Goal: Task Accomplishment & Management: Complete application form

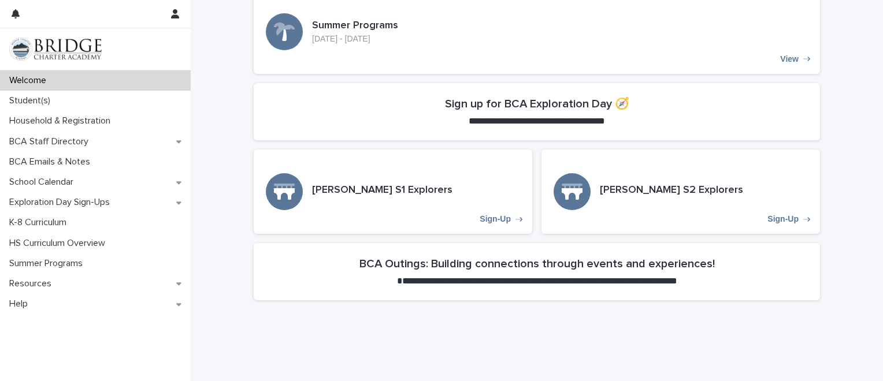
scroll to position [331, 0]
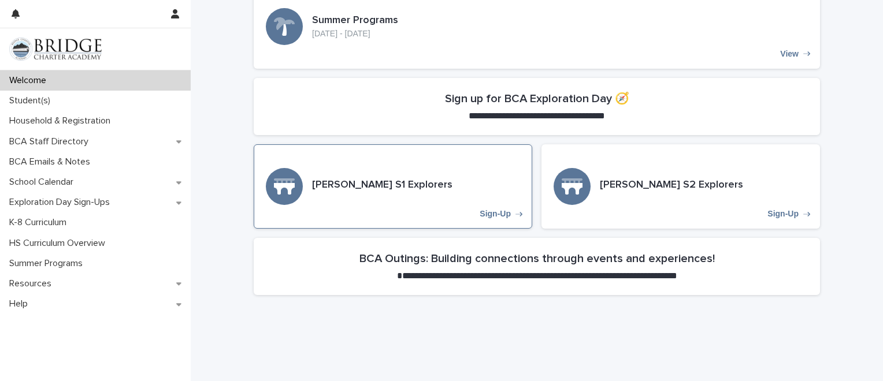
click at [500, 214] on p "Sign-Up" at bounding box center [495, 214] width 31 height 10
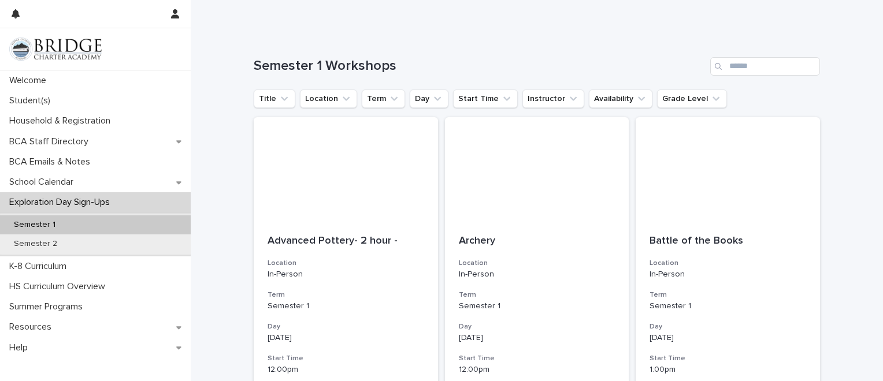
scroll to position [76, 0]
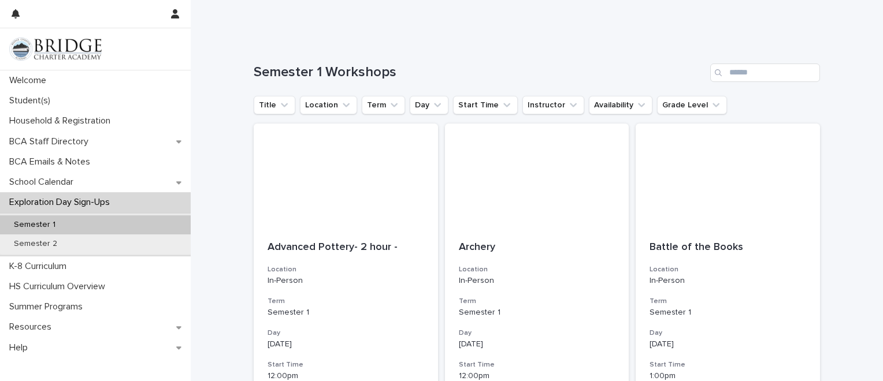
click at [683, 94] on div "Semester 1 Workshops" at bounding box center [537, 67] width 566 height 55
click at [677, 114] on ul "Title Location Term Day Start Time Instructor Availability Grade Level" at bounding box center [490, 105] width 478 height 23
click at [677, 110] on button "Grade Level" at bounding box center [692, 105] width 70 height 18
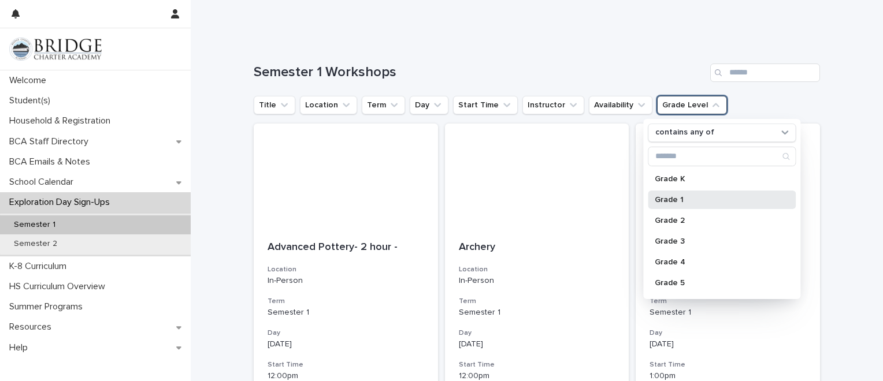
click at [669, 201] on p "Grade 1" at bounding box center [716, 200] width 123 height 8
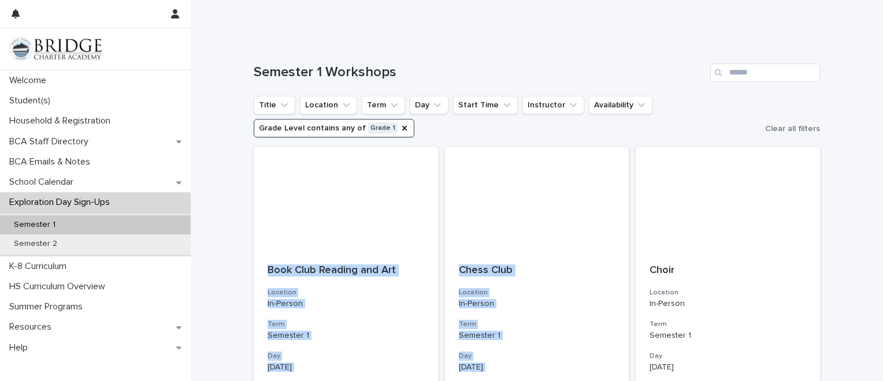
drag, startPoint x: 874, startPoint y: 124, endPoint x: 868, endPoint y: 153, distance: 28.8
drag, startPoint x: 868, startPoint y: 153, endPoint x: 853, endPoint y: 236, distance: 85.2
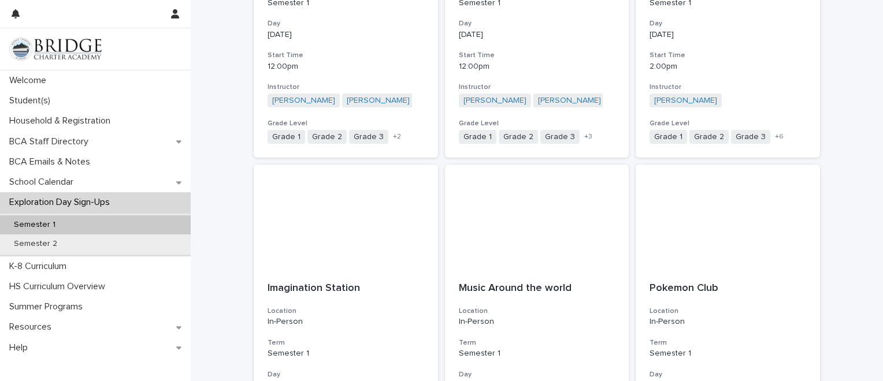
click at [830, 227] on div "Loading... Saving… Loading... Saving… Semester 1 Workshops Title Location Term …" at bounding box center [537, 334] width 692 height 1252
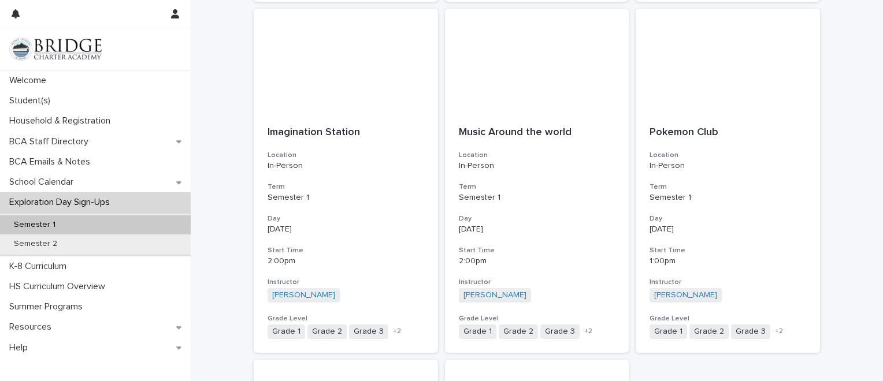
scroll to position [576, 0]
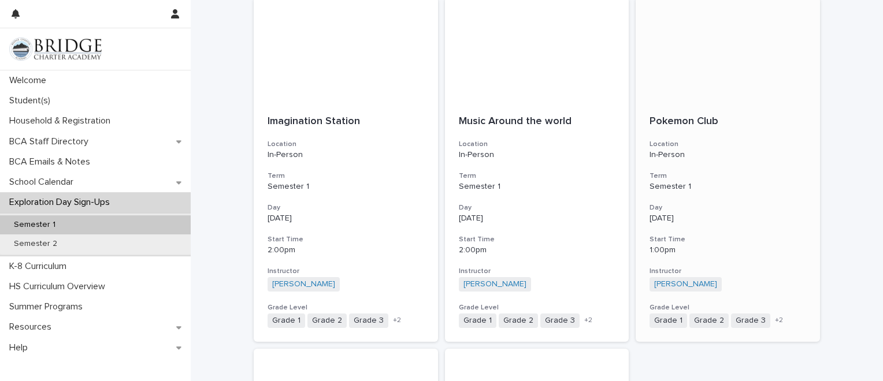
click at [680, 114] on div "Pokemon Club" at bounding box center [727, 120] width 157 height 15
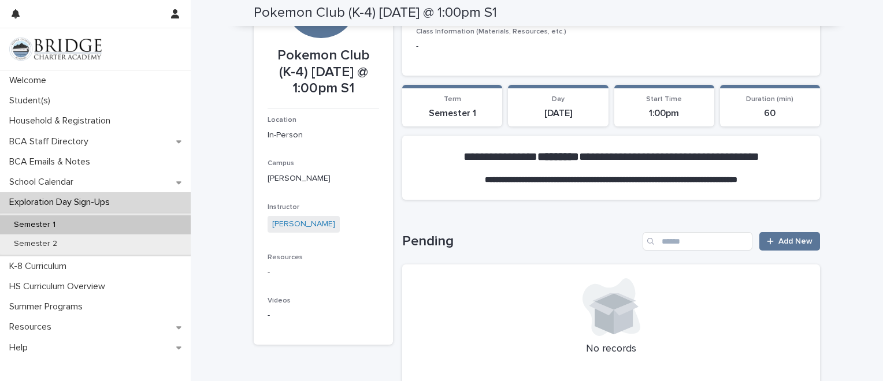
scroll to position [86, 0]
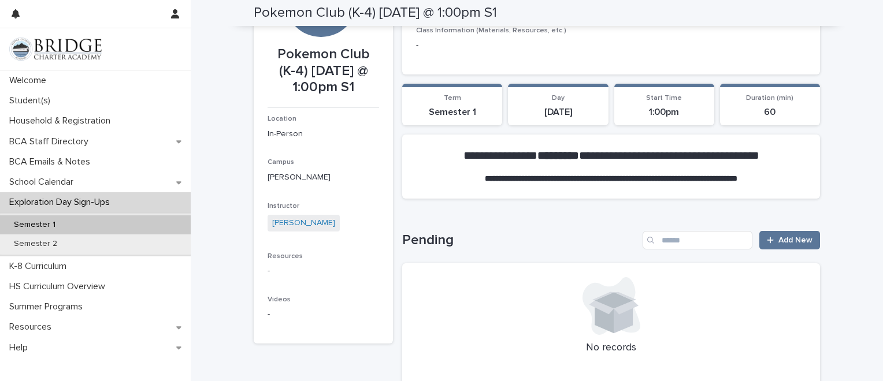
click at [874, 117] on div "**********" at bounding box center [537, 387] width 692 height 942
click at [778, 238] on span "Add New" at bounding box center [795, 240] width 34 height 8
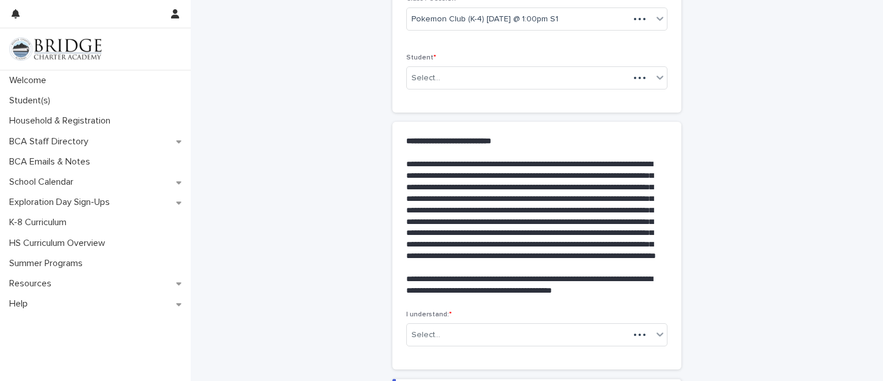
scroll to position [173, 0]
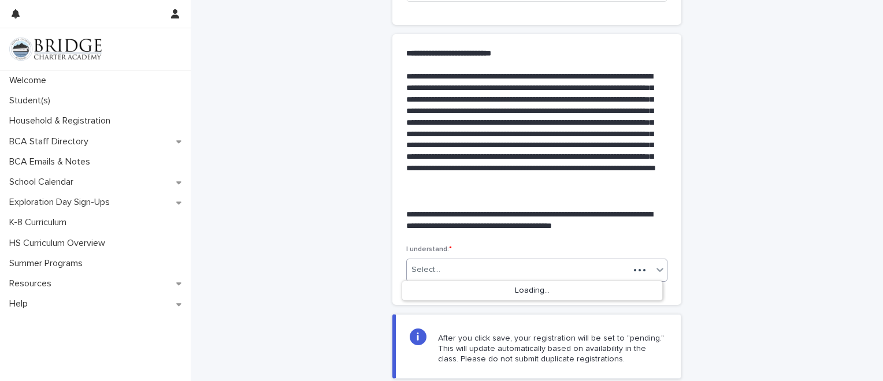
click at [518, 266] on div "Select..." at bounding box center [518, 270] width 222 height 19
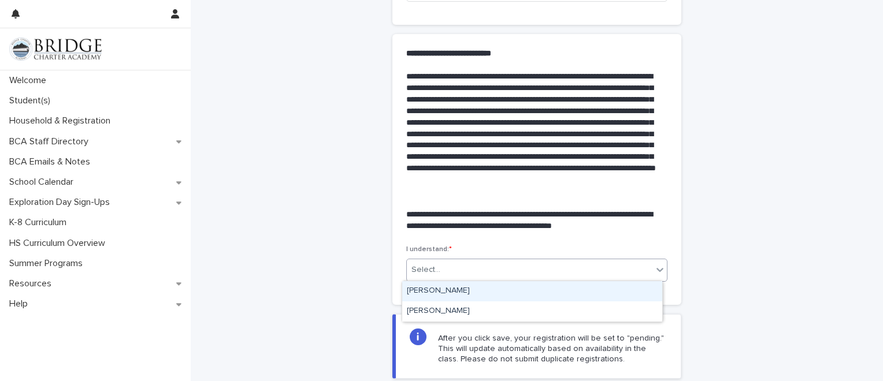
click at [534, 296] on div "[PERSON_NAME]" at bounding box center [532, 291] width 260 height 20
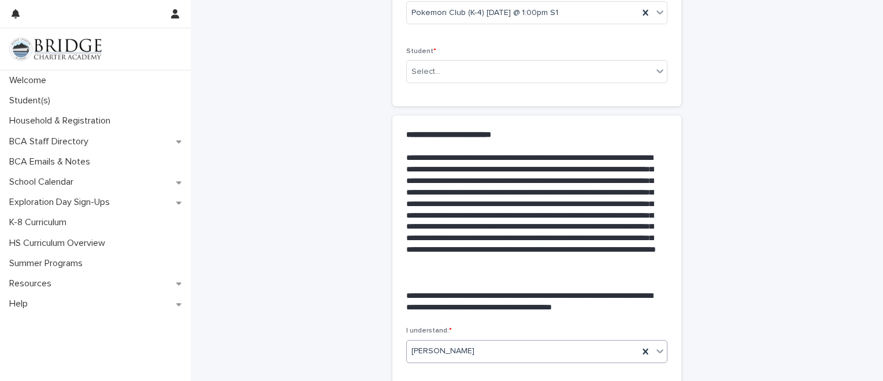
scroll to position [0, 0]
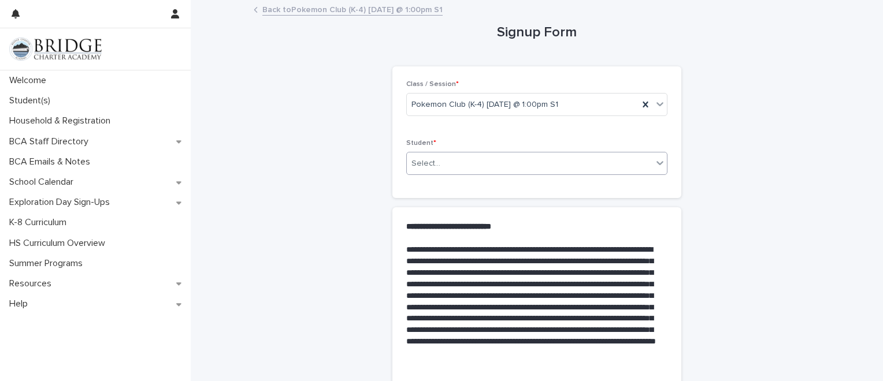
click at [581, 155] on div "Select..." at bounding box center [530, 163] width 246 height 19
click at [543, 187] on div "[PERSON_NAME] - 203682" at bounding box center [532, 185] width 260 height 20
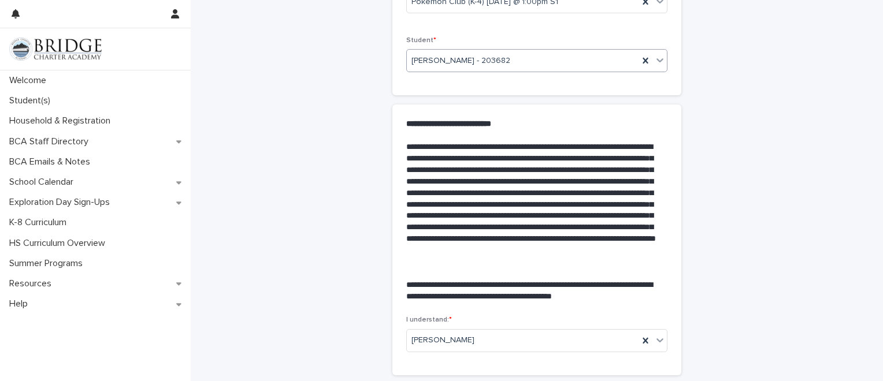
scroll to position [207, 0]
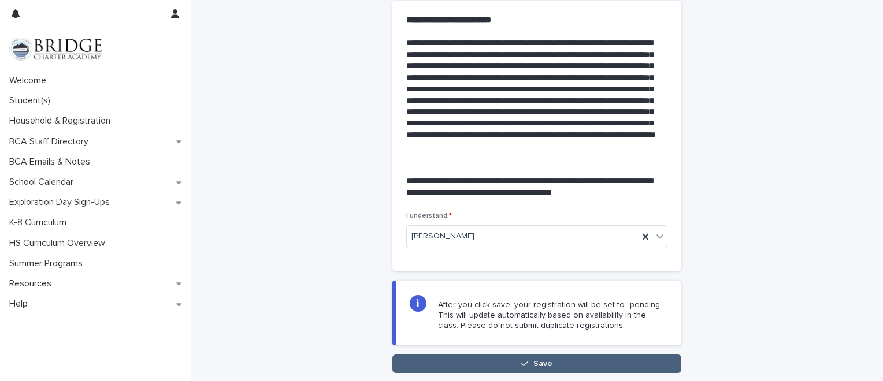
click at [498, 359] on button "Save" at bounding box center [536, 364] width 289 height 18
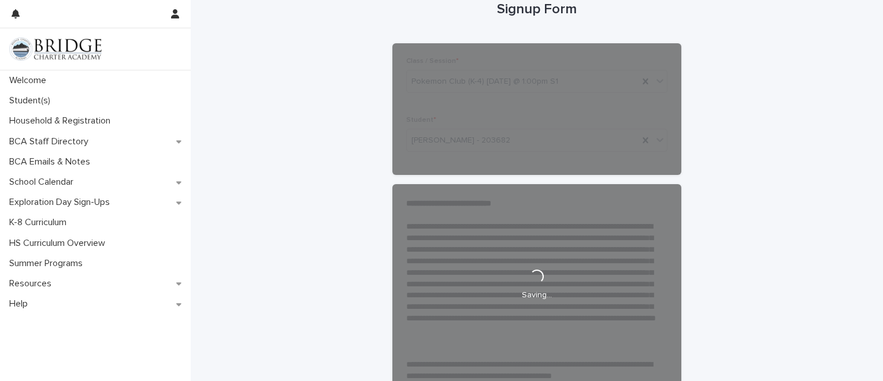
scroll to position [20, 0]
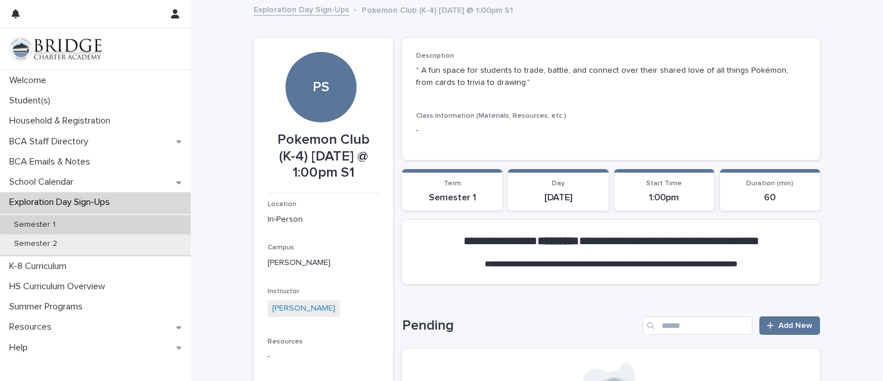
click at [37, 227] on p "Semester 1" at bounding box center [35, 225] width 60 height 10
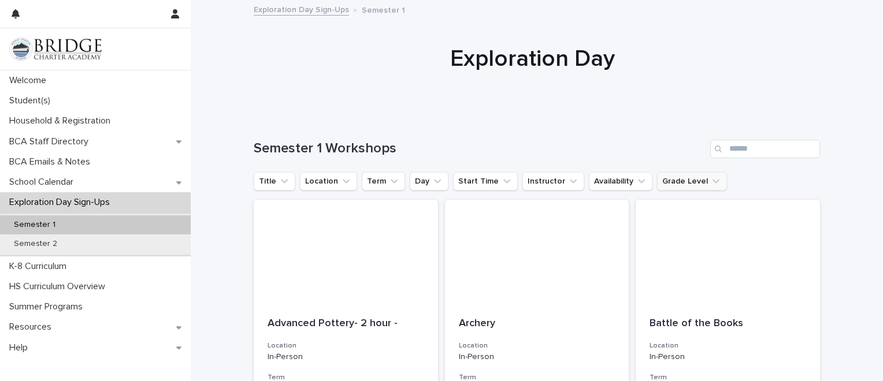
click at [659, 182] on button "Grade Level" at bounding box center [692, 181] width 70 height 18
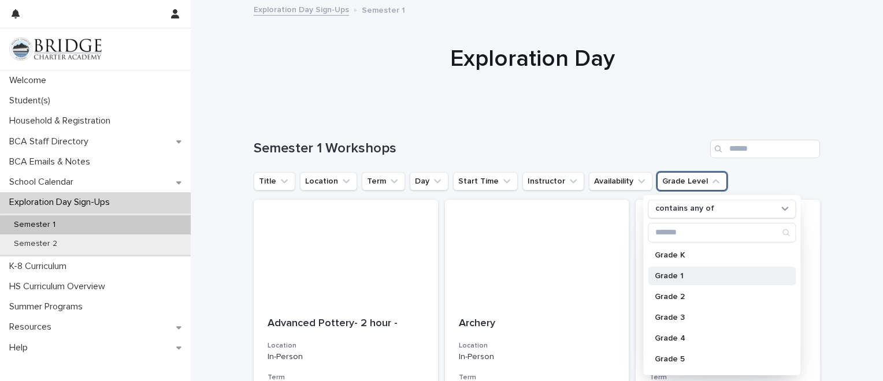
click at [695, 272] on p "Grade 1" at bounding box center [716, 276] width 123 height 8
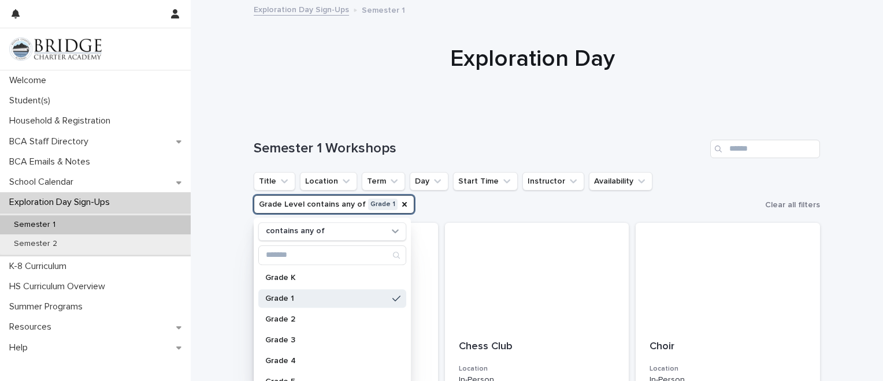
click at [842, 100] on div at bounding box center [533, 59] width 684 height 116
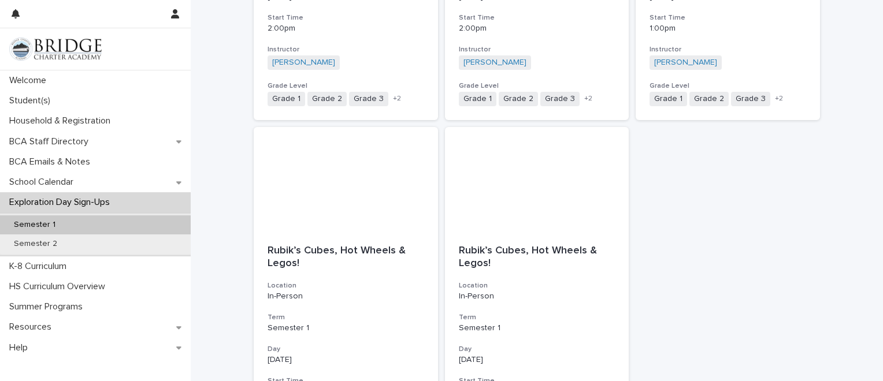
scroll to position [929, 0]
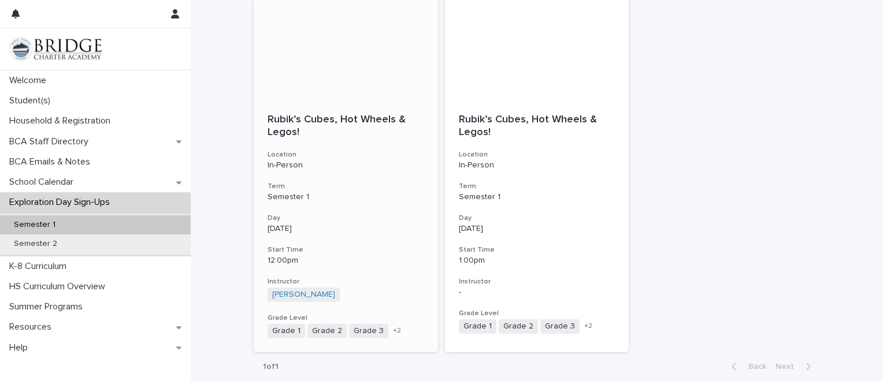
click at [387, 228] on p "[DATE]" at bounding box center [346, 229] width 157 height 10
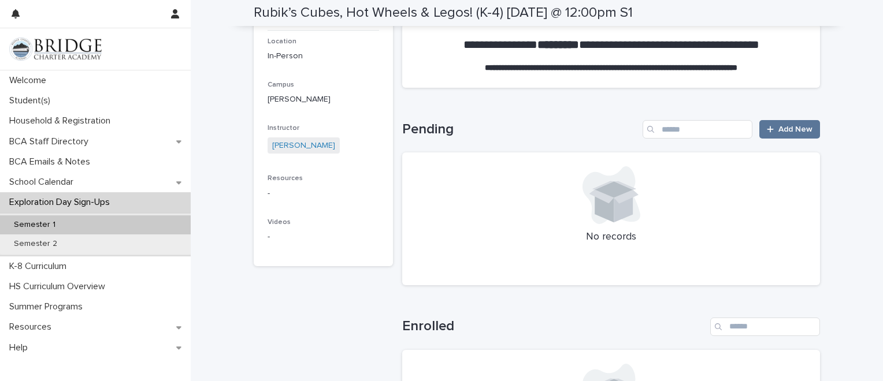
scroll to position [157, 0]
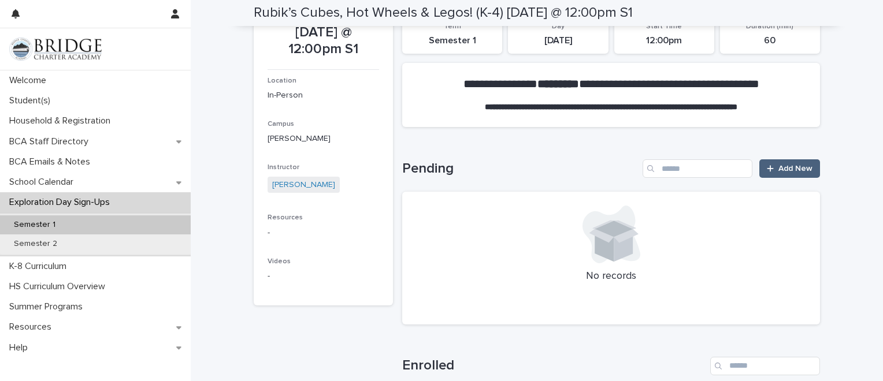
click at [767, 166] on icon at bounding box center [770, 169] width 6 height 6
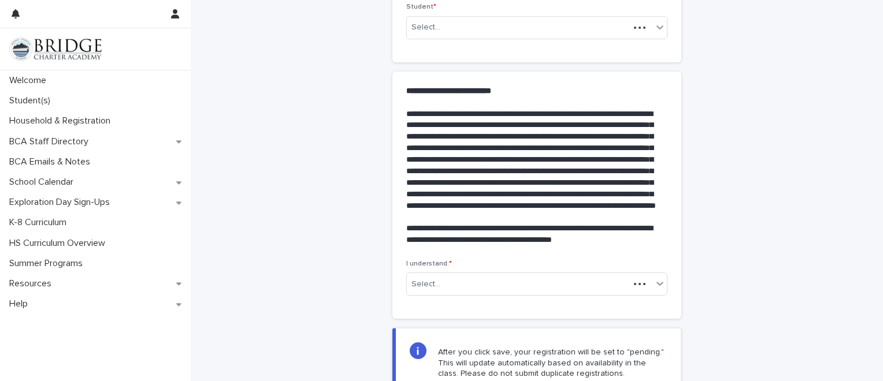
scroll to position [213, 0]
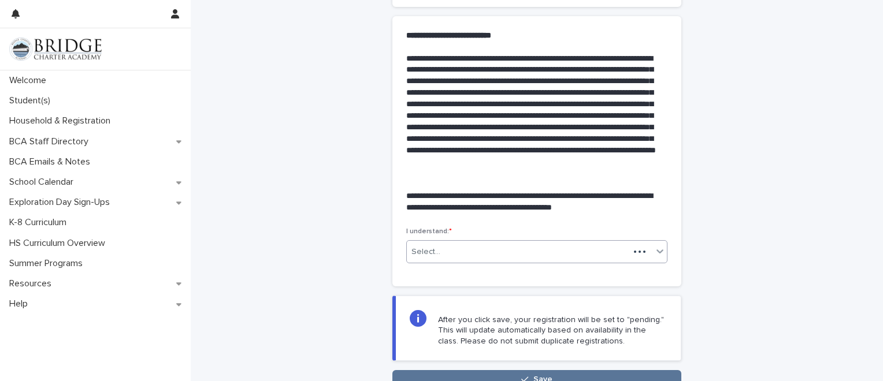
click at [461, 246] on div "Select..." at bounding box center [518, 252] width 222 height 19
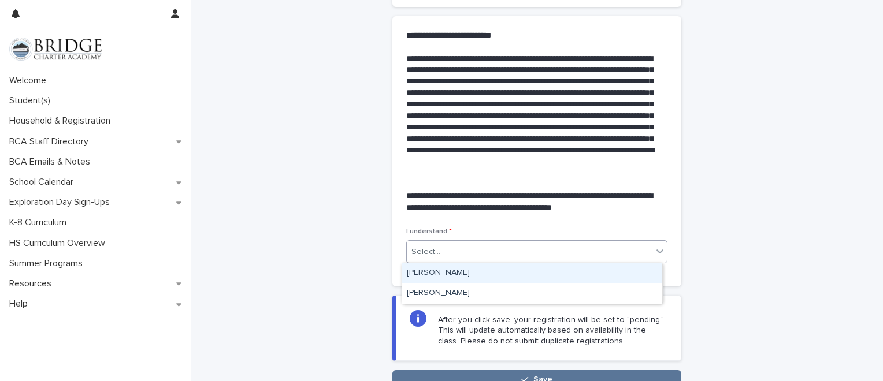
click at [435, 275] on div "[PERSON_NAME]" at bounding box center [532, 273] width 260 height 20
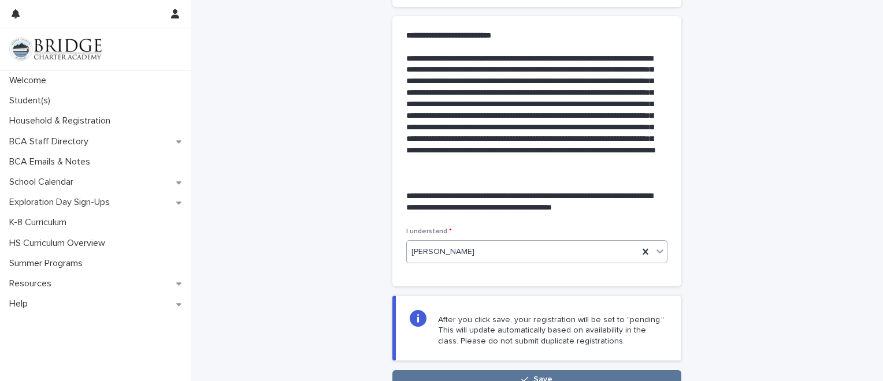
scroll to position [69, 0]
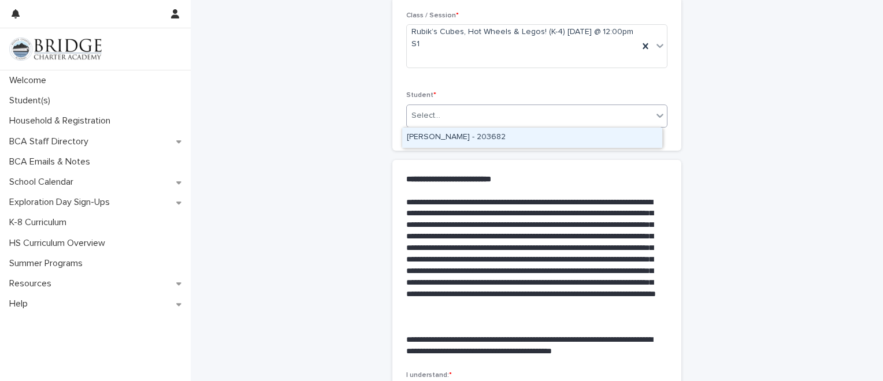
click at [462, 110] on div "Select..." at bounding box center [530, 115] width 246 height 19
click at [453, 129] on div "[PERSON_NAME] - 203682" at bounding box center [532, 138] width 260 height 20
click at [455, 116] on span "[PERSON_NAME] - 203682" at bounding box center [460, 116] width 99 height 12
click at [562, 86] on div "Class / Session * Rubik’s Cubes, Hot Wheels & Legos! (K-4) [DATE] @ 12:00pm S1 …" at bounding box center [536, 74] width 261 height 125
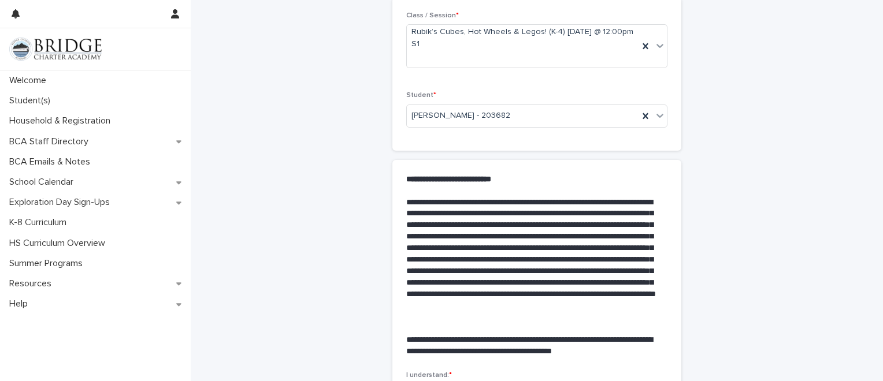
scroll to position [310, 0]
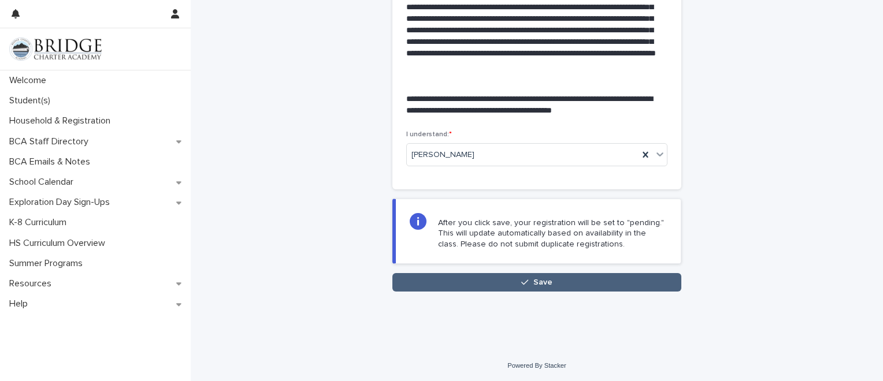
click at [498, 281] on button "Save" at bounding box center [536, 282] width 289 height 18
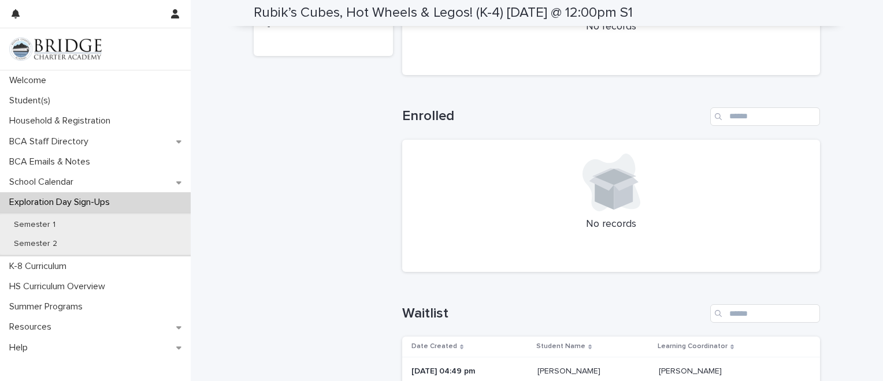
scroll to position [381, 0]
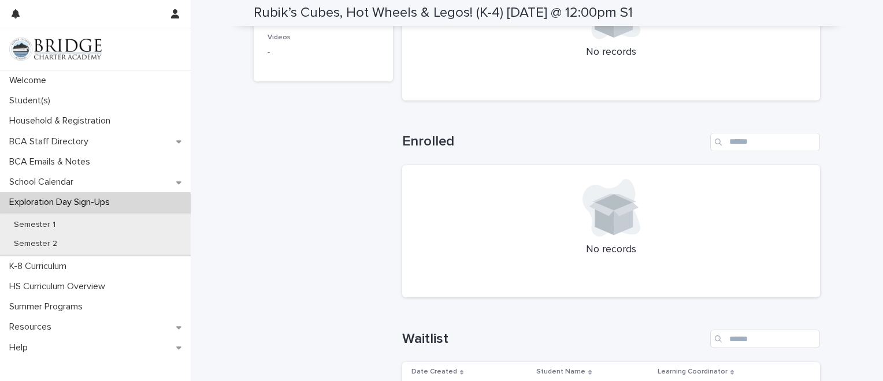
click at [88, 203] on p "Exploration Day Sign-Ups" at bounding box center [62, 202] width 114 height 11
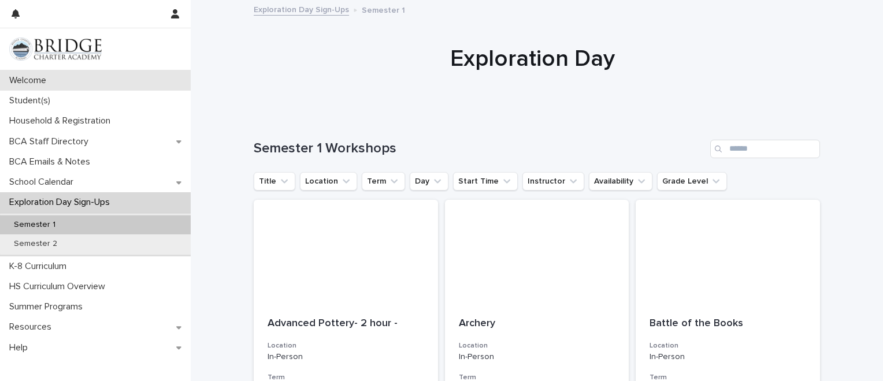
click at [51, 81] on p "Welcome" at bounding box center [30, 80] width 51 height 11
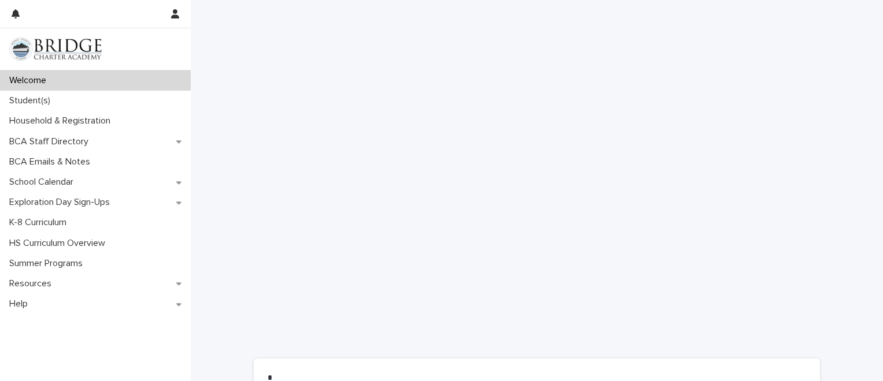
scroll to position [716, 0]
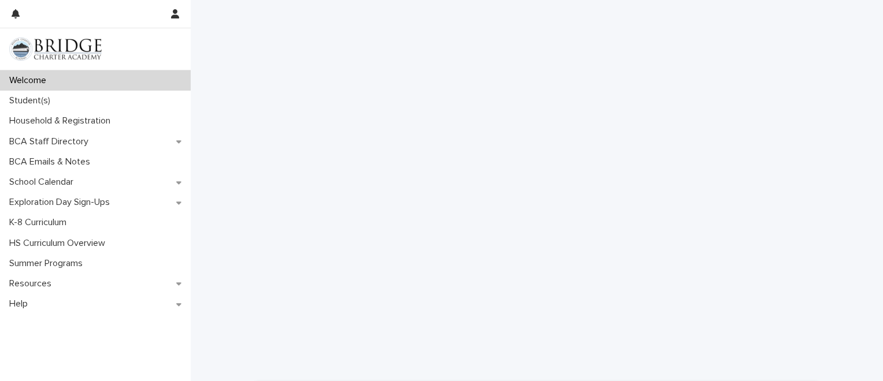
click at [39, 90] on div "Welcome" at bounding box center [95, 80] width 191 height 20
click at [39, 80] on p "Welcome" at bounding box center [30, 80] width 51 height 11
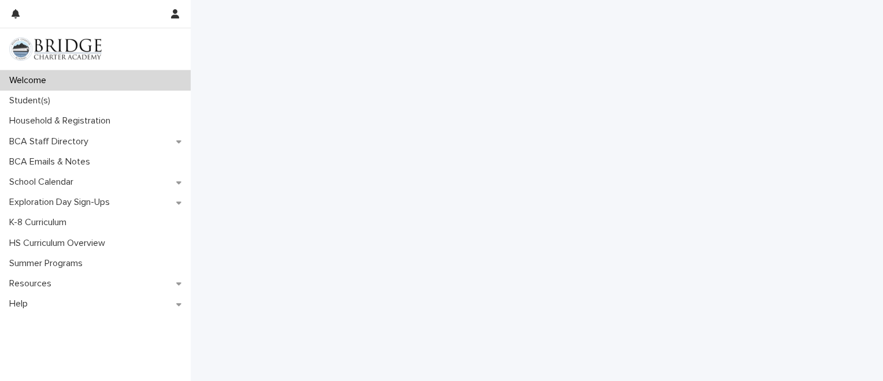
click at [39, 80] on p "Welcome" at bounding box center [30, 80] width 51 height 11
click at [40, 107] on div "Student(s)" at bounding box center [95, 101] width 191 height 20
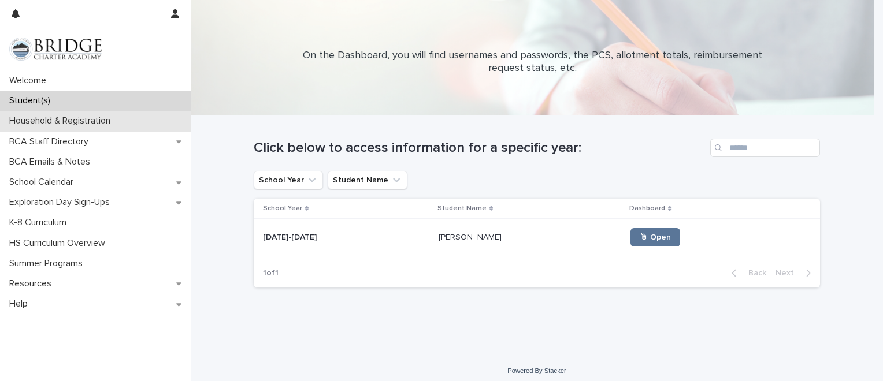
click at [83, 125] on p "Household & Registration" at bounding box center [62, 121] width 115 height 11
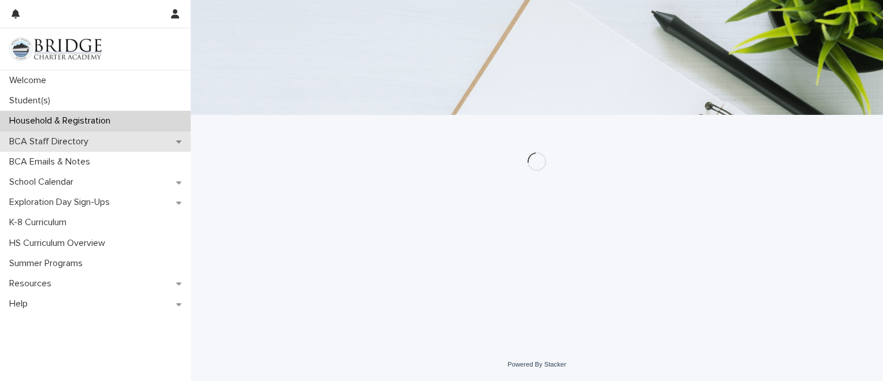
click at [74, 146] on p "BCA Staff Directory" at bounding box center [51, 141] width 93 height 11
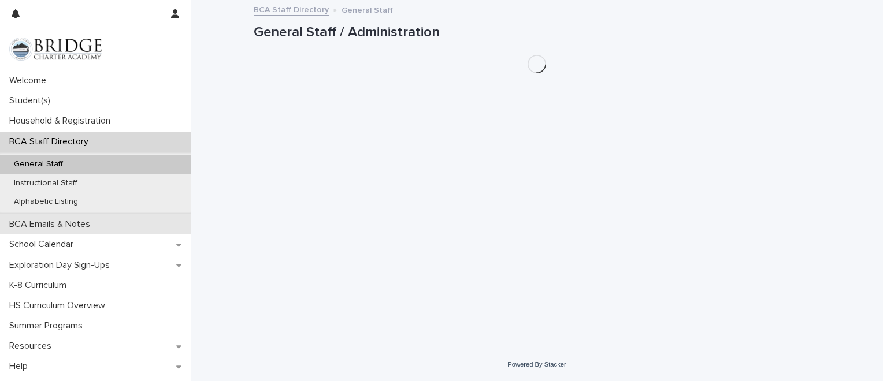
click at [49, 225] on p "BCA Emails & Notes" at bounding box center [52, 224] width 95 height 11
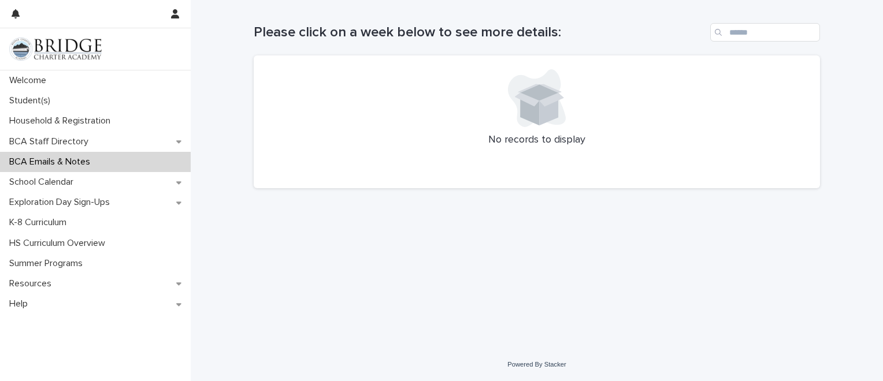
click at [49, 225] on p "K-8 Curriculum" at bounding box center [40, 222] width 71 height 11
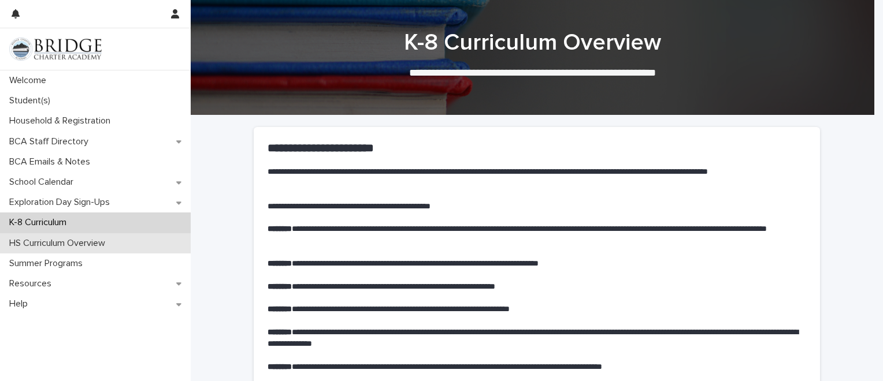
click at [46, 240] on p "HS Curriculum Overview" at bounding box center [60, 243] width 110 height 11
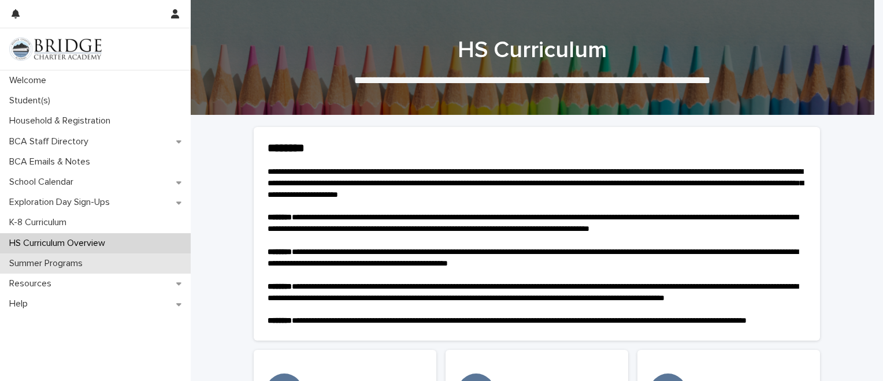
click at [47, 258] on p "Summer Programs" at bounding box center [48, 263] width 87 height 11
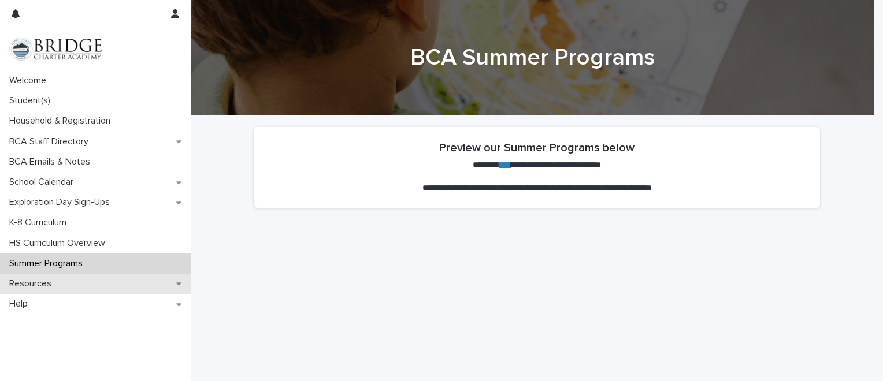
click at [43, 284] on p "Resources" at bounding box center [33, 284] width 56 height 11
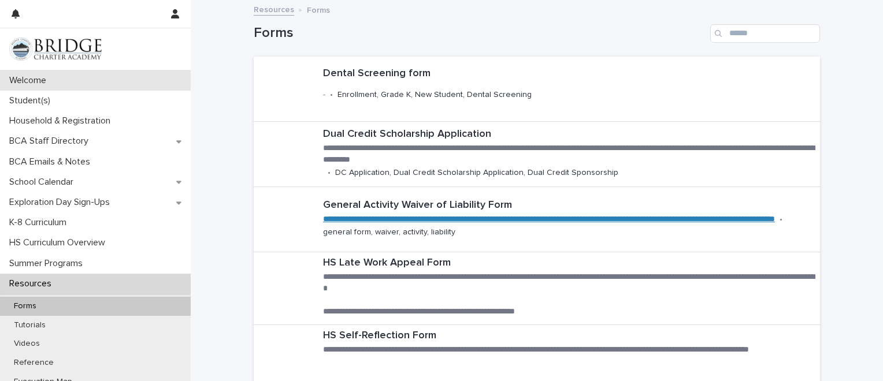
click at [0, 78] on html "**********" at bounding box center [441, 190] width 883 height 381
click at [73, 83] on div "Welcome" at bounding box center [95, 80] width 191 height 20
